Goal: Information Seeking & Learning: Learn about a topic

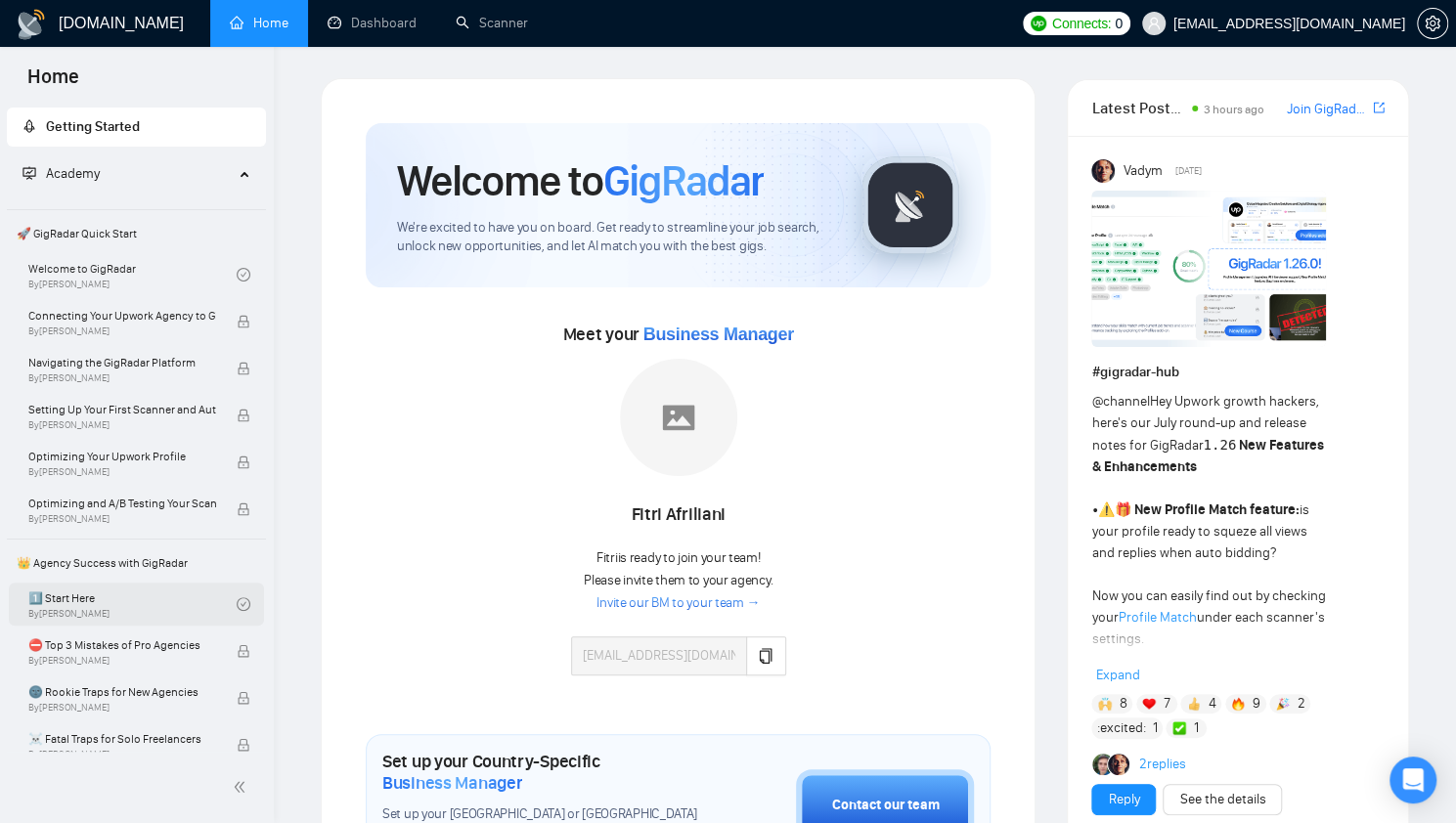
click at [155, 617] on link "1️⃣ Start Here By [PERSON_NAME]" at bounding box center [133, 604] width 208 height 43
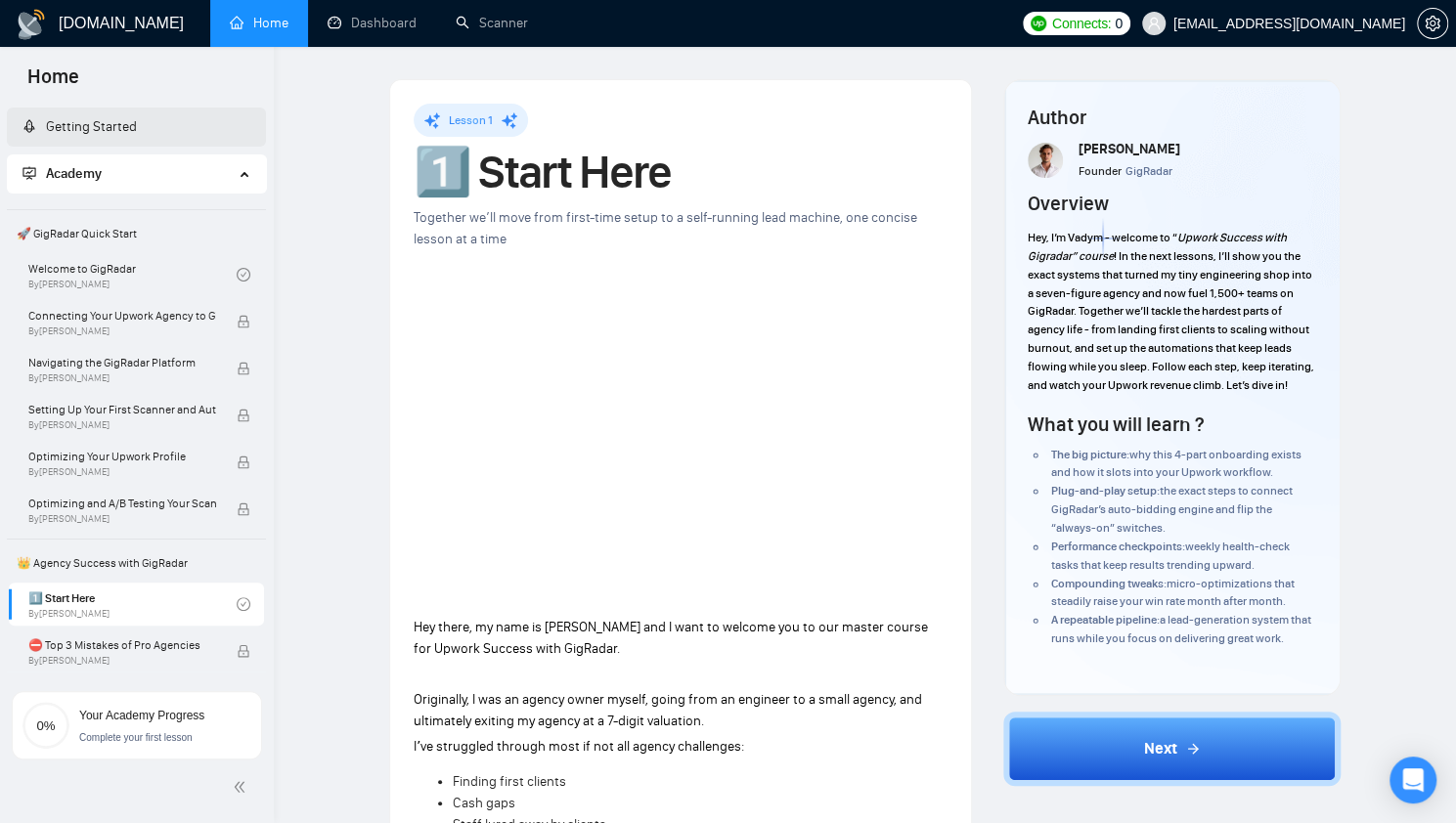
click at [127, 135] on link "Getting Started" at bounding box center [79, 126] width 114 height 17
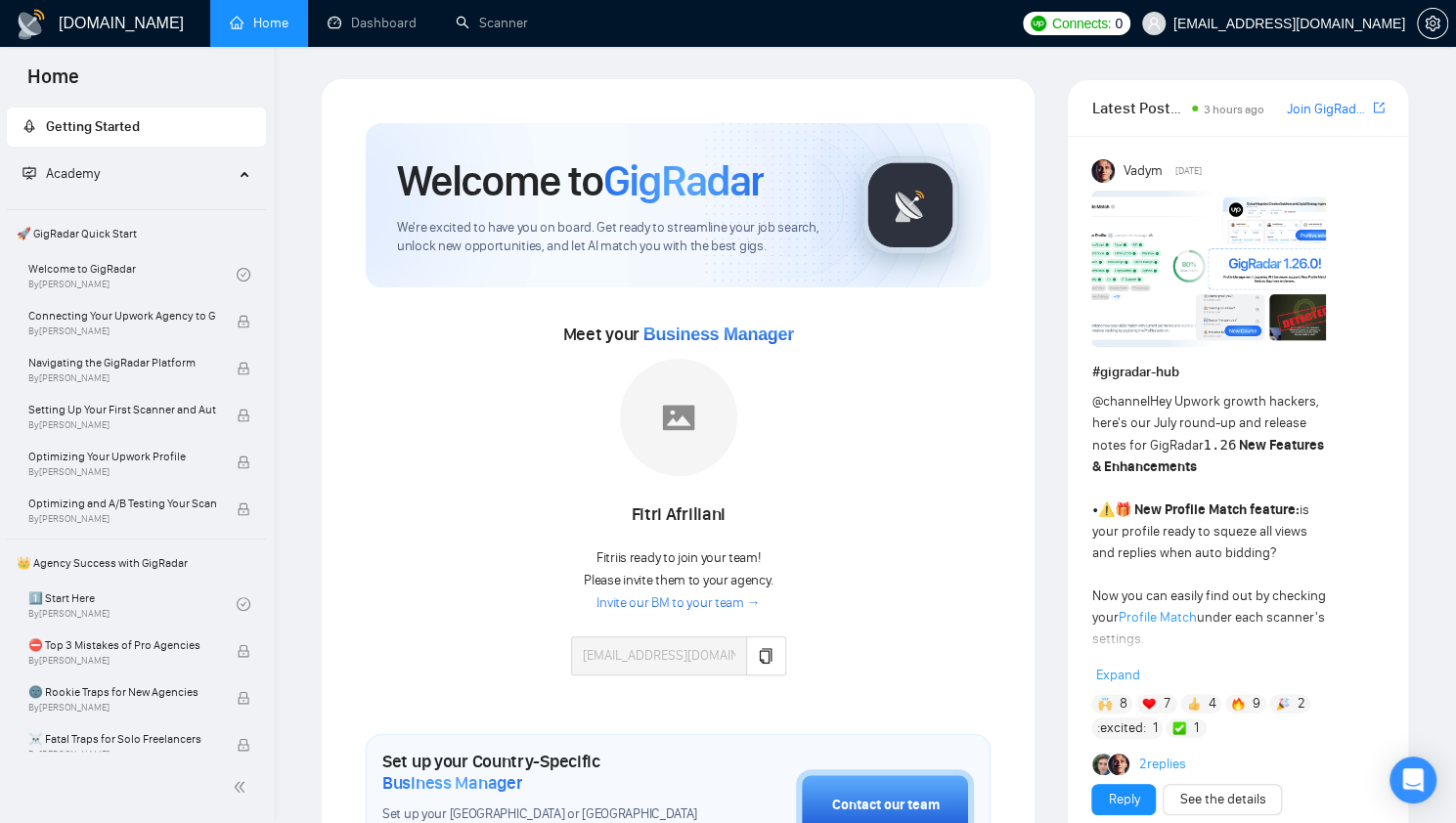
click at [621, 603] on link "Invite our BM to your team →" at bounding box center [678, 604] width 163 height 19
click at [770, 655] on button "button" at bounding box center [765, 655] width 39 height 39
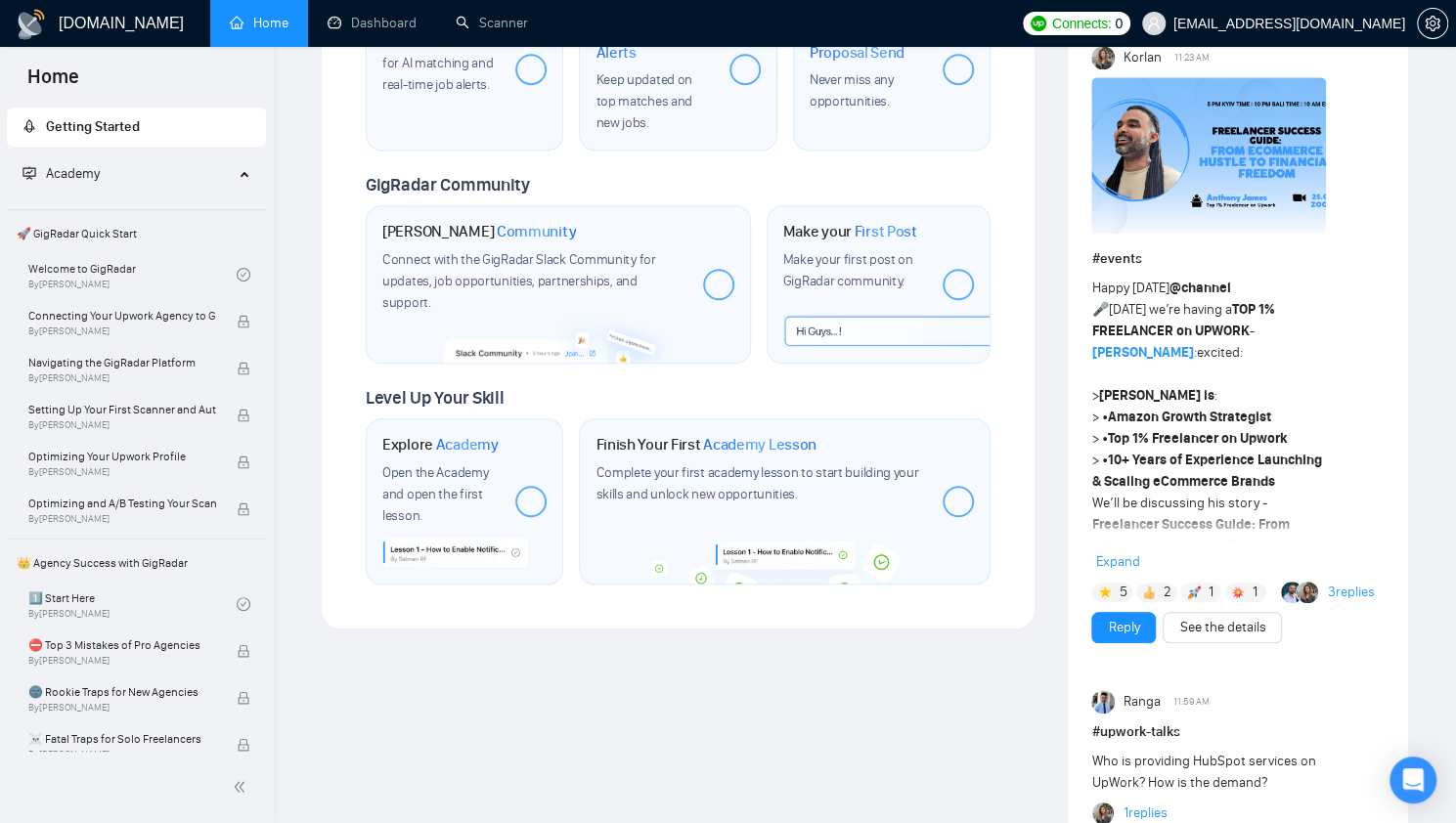
scroll to position [817, 0]
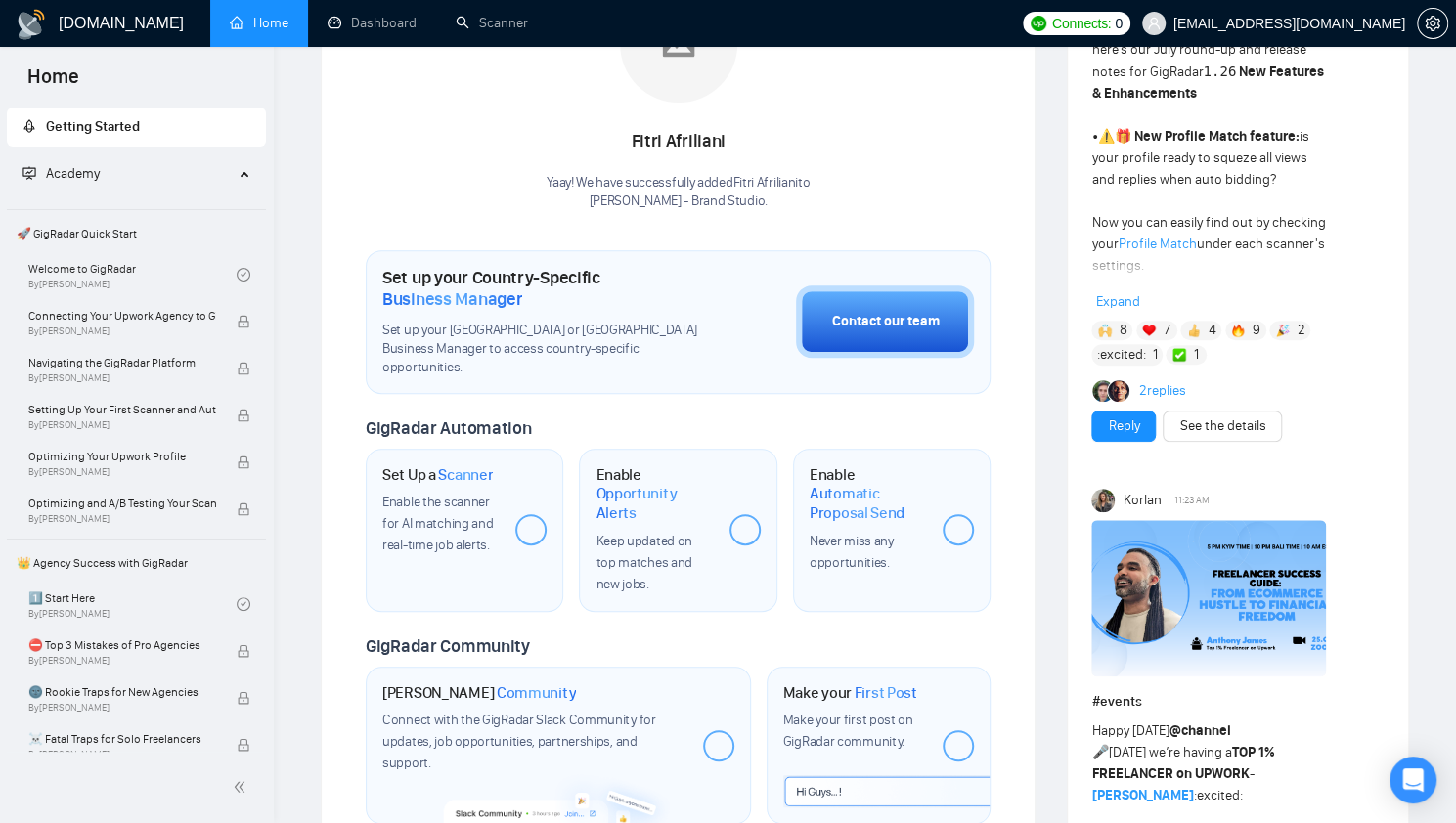
scroll to position [372, 0]
click at [746, 515] on div at bounding box center [745, 531] width 32 height 32
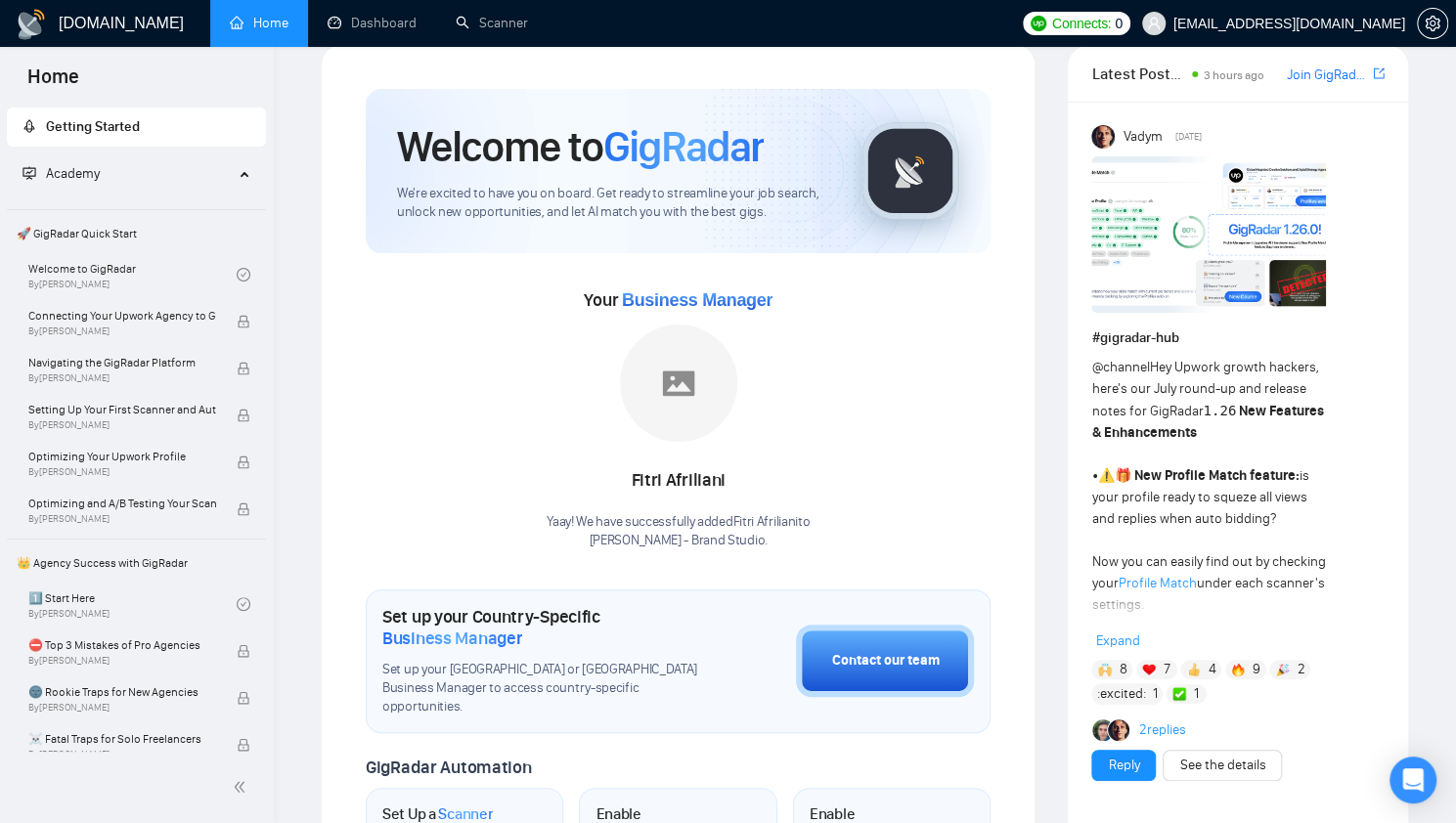
scroll to position [33, 0]
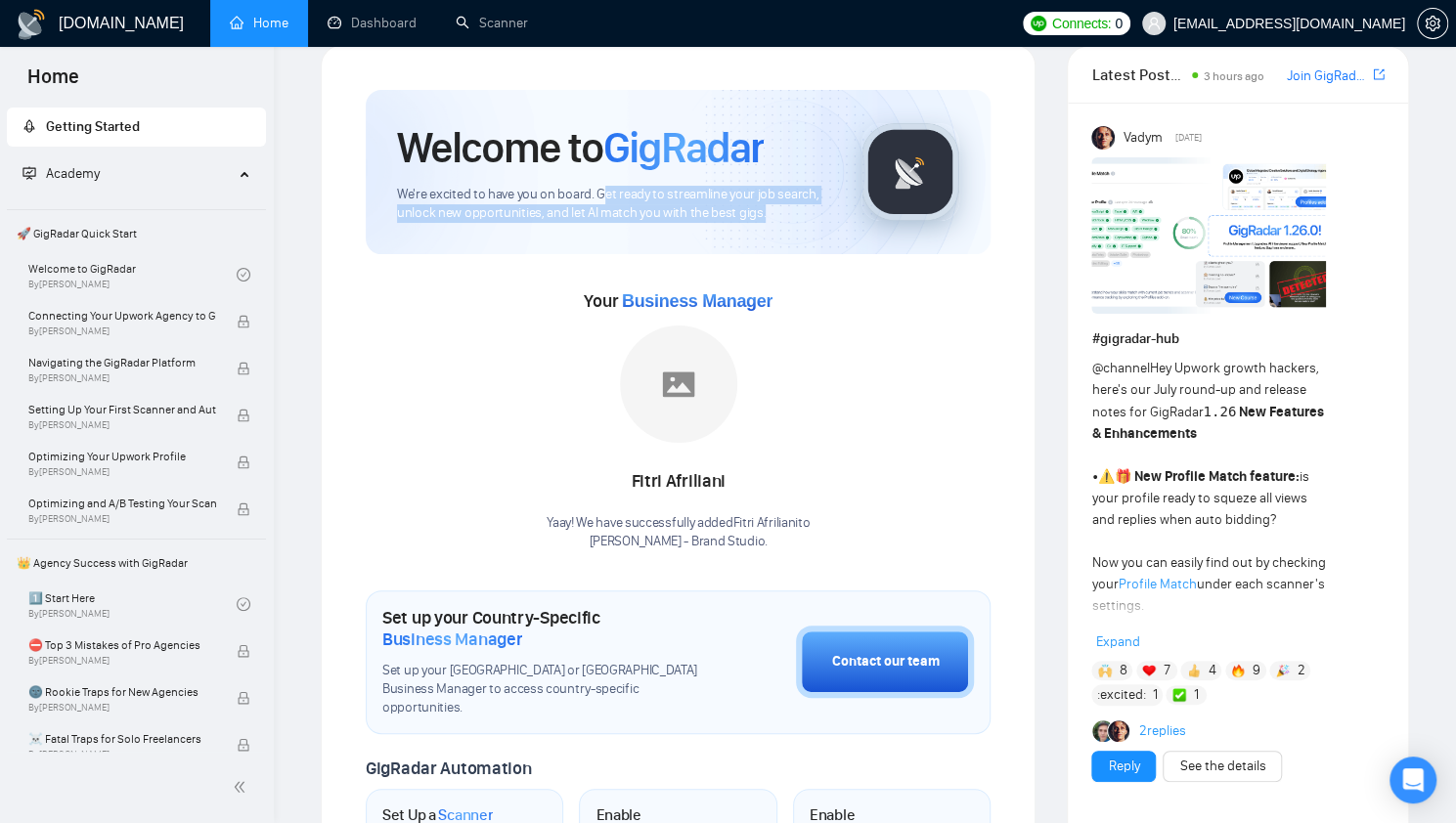
drag, startPoint x: 799, startPoint y: 224, endPoint x: 601, endPoint y: 201, distance: 199.3
click at [601, 201] on div "Welcome to GigRadar We're excited to have you on board. Get ready to streamline…" at bounding box center [677, 172] width 624 height 164
click at [554, 244] on div "Welcome to GigRadar We're excited to have you on board. Get ready to streamline…" at bounding box center [677, 172] width 624 height 164
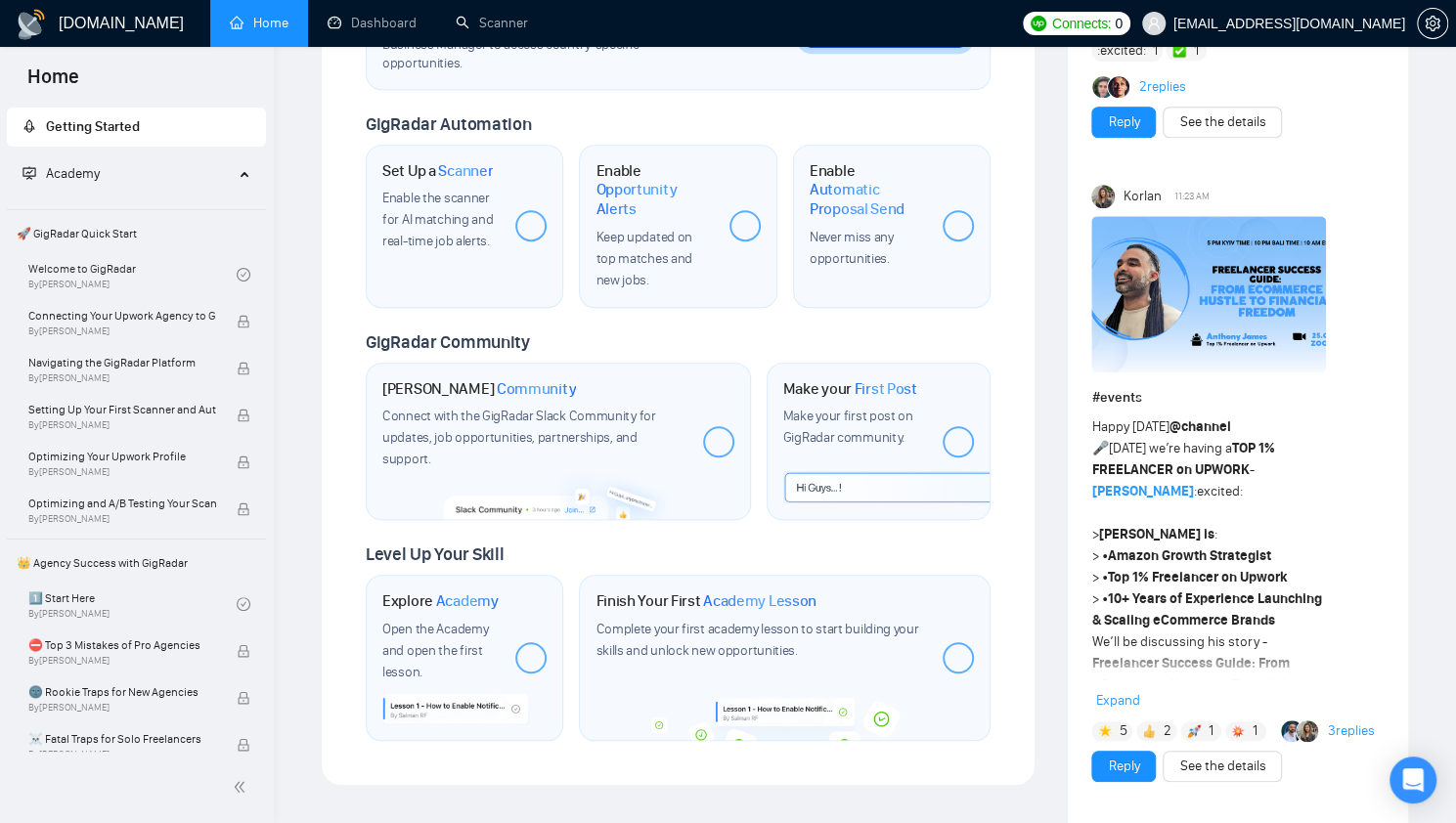
scroll to position [783, 0]
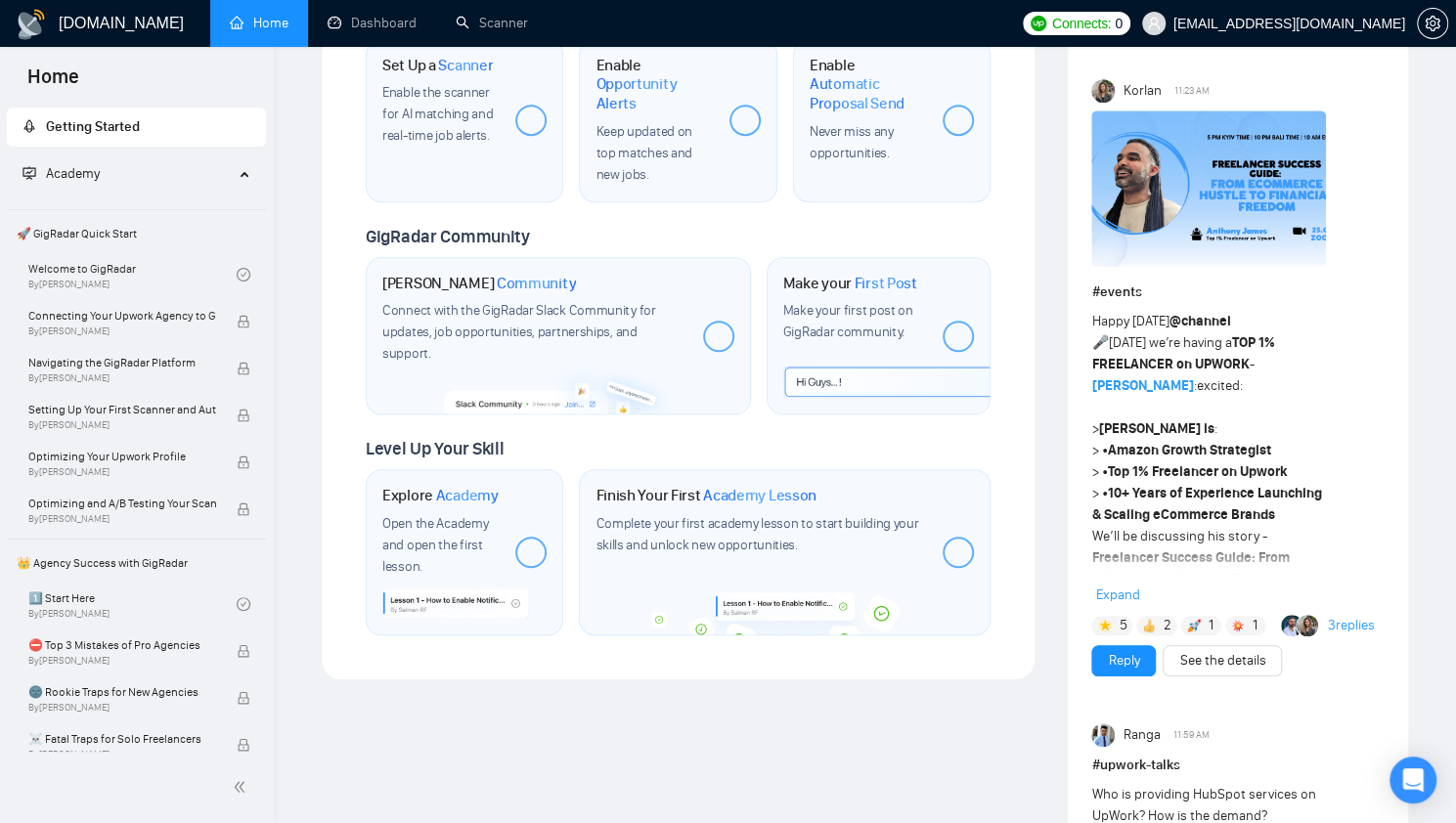
click at [540, 537] on div at bounding box center [531, 553] width 32 height 32
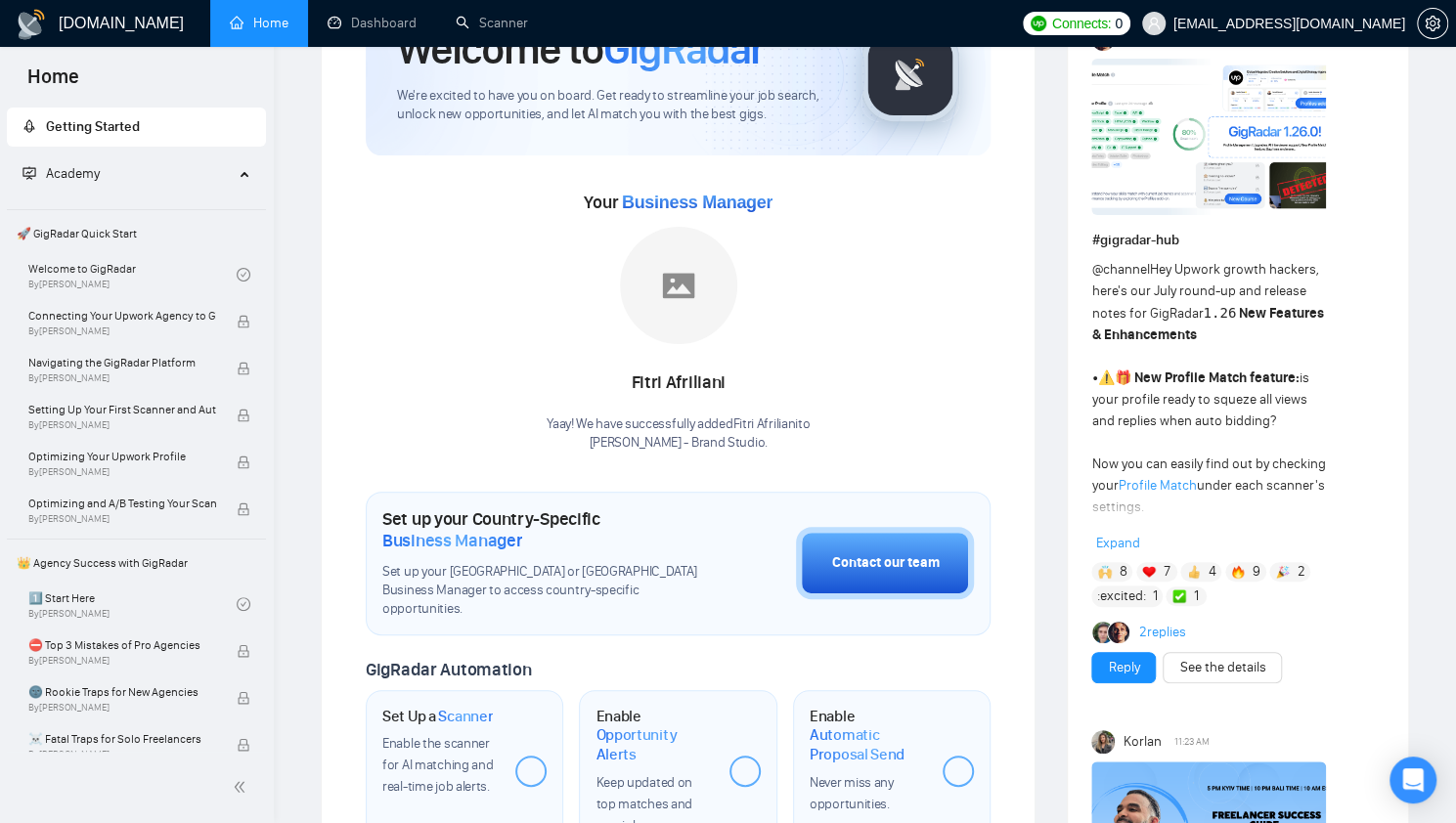
scroll to position [129, 0]
